Goal: Browse casually

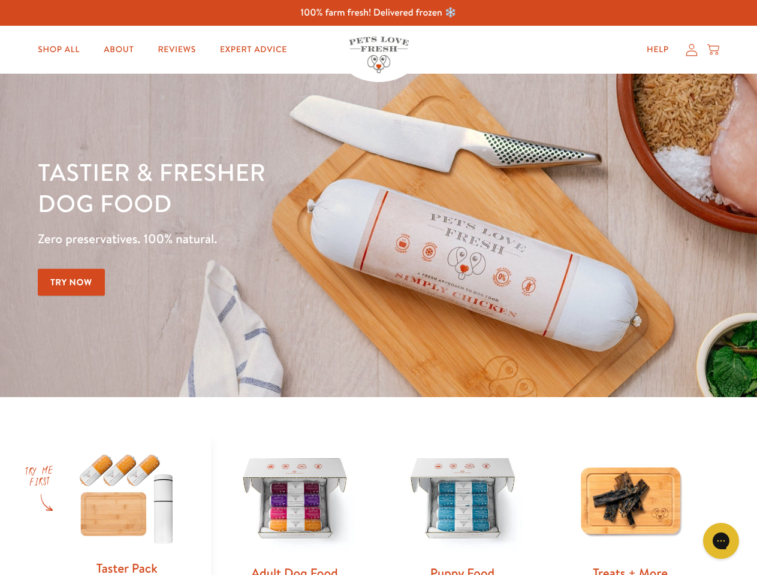
click at [378, 288] on div "Tastier & fresher dog food Zero preservatives. 100% natural. Try Now" at bounding box center [265, 235] width 454 height 158
click at [721, 541] on icon "Gorgias live chat" at bounding box center [720, 540] width 11 height 11
